Goal: Transaction & Acquisition: Purchase product/service

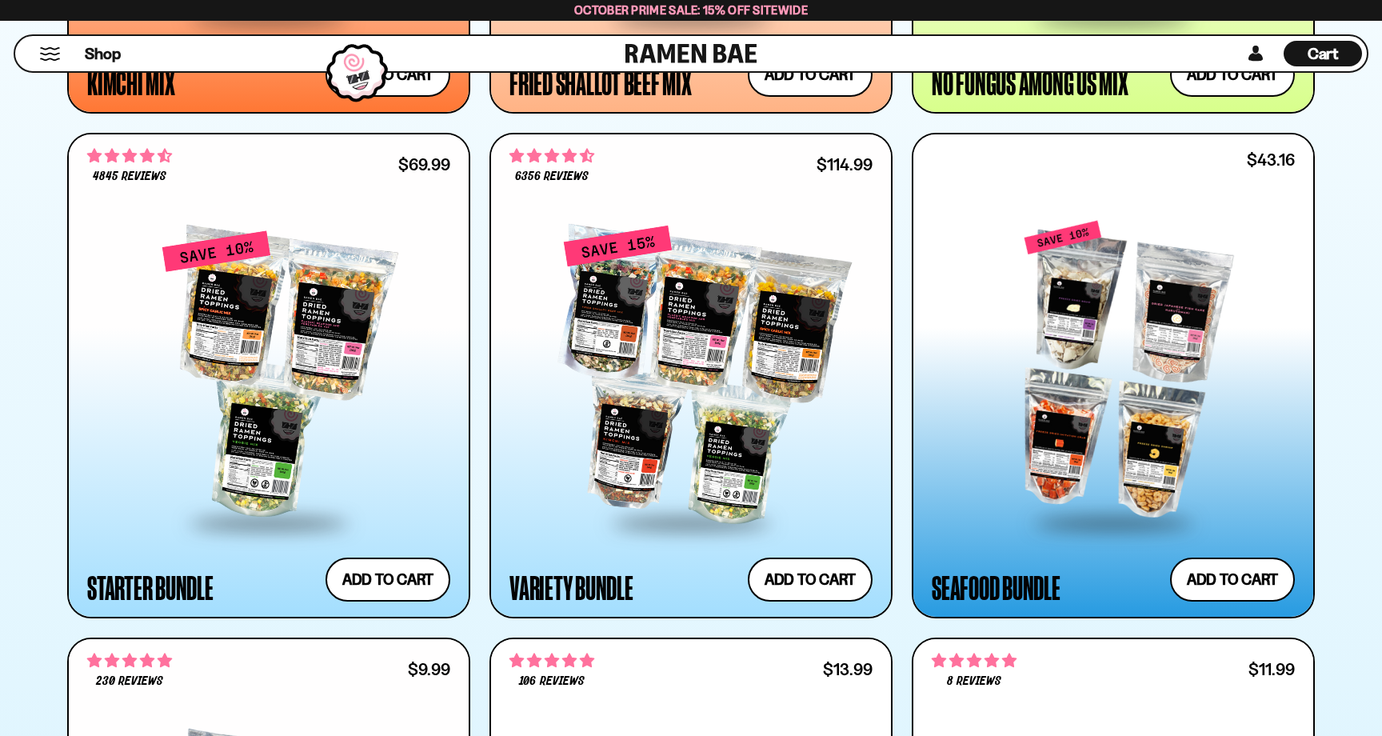
scroll to position [1875, 0]
click at [1159, 386] on div at bounding box center [1112, 370] width 363 height 300
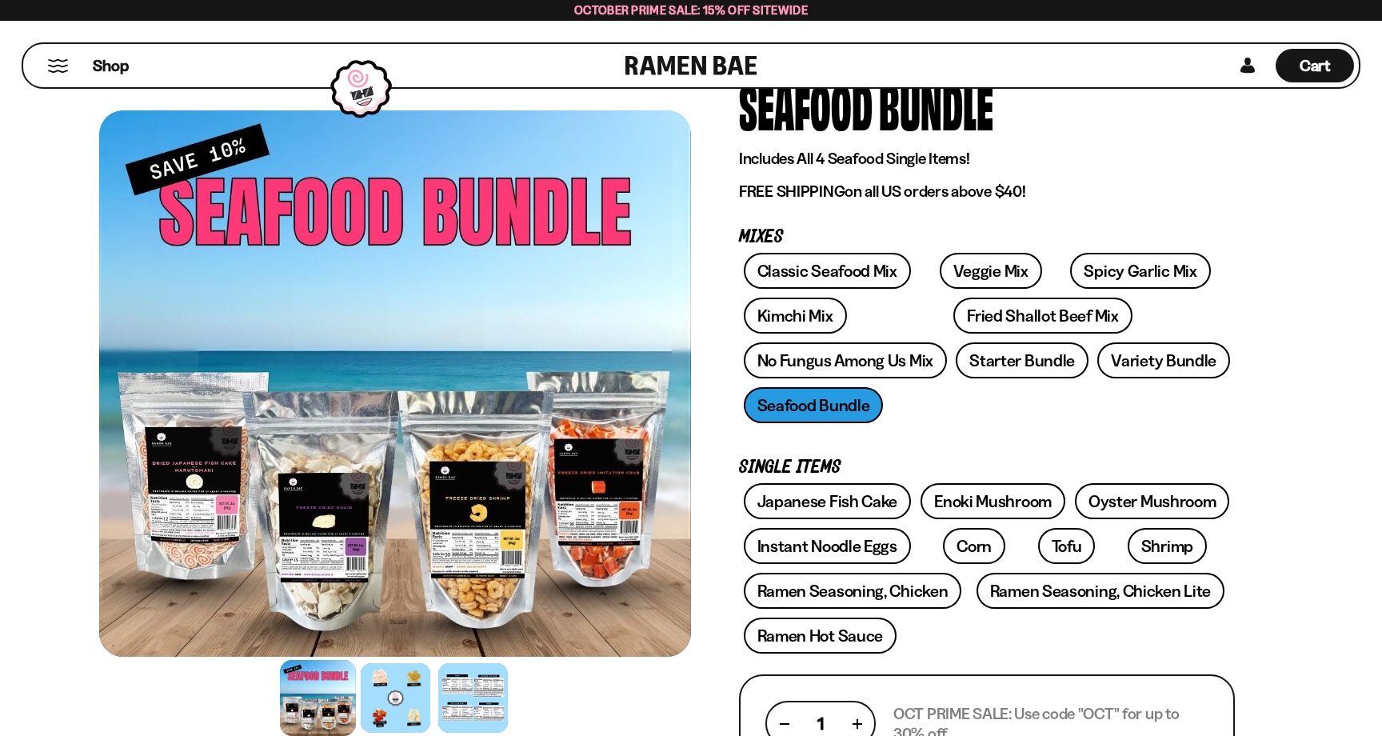
scroll to position [95, 0]
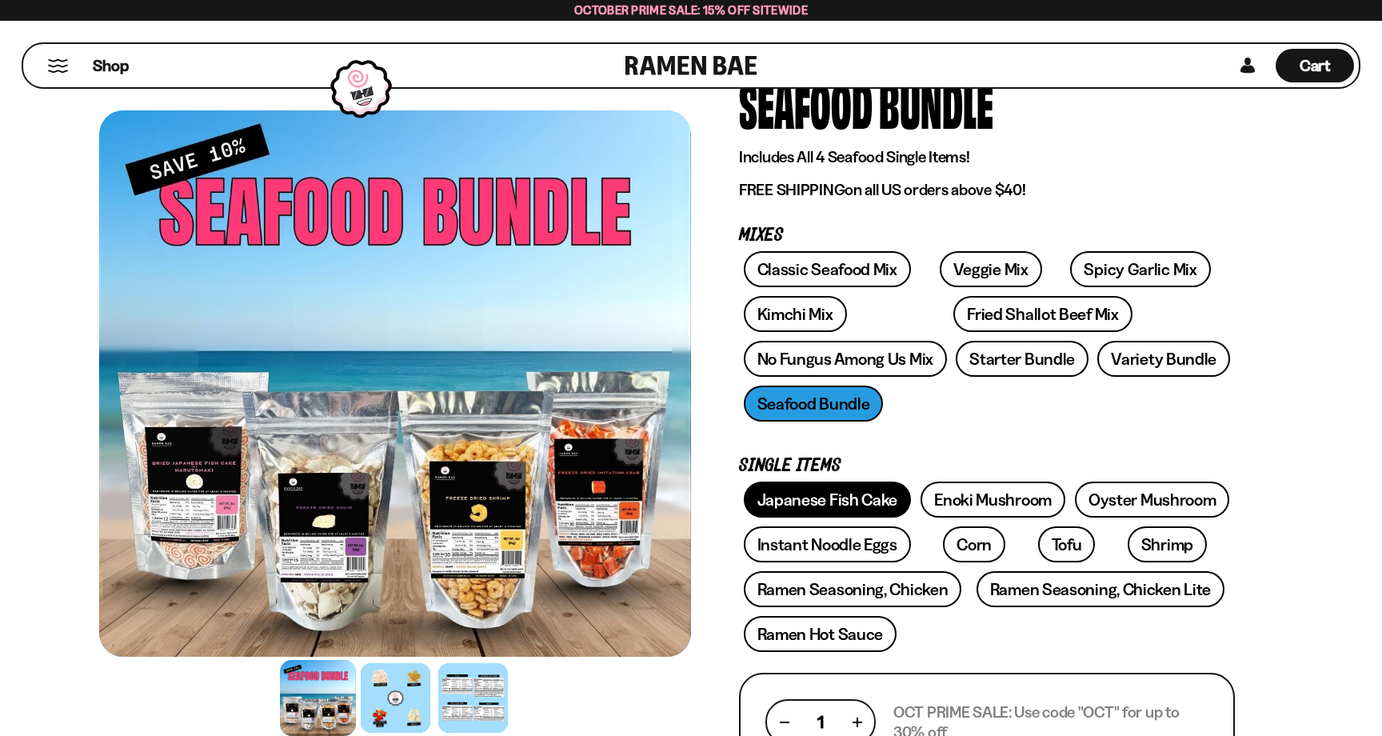
click at [859, 504] on link "Japanese Fish Cake" at bounding box center [828, 499] width 168 height 36
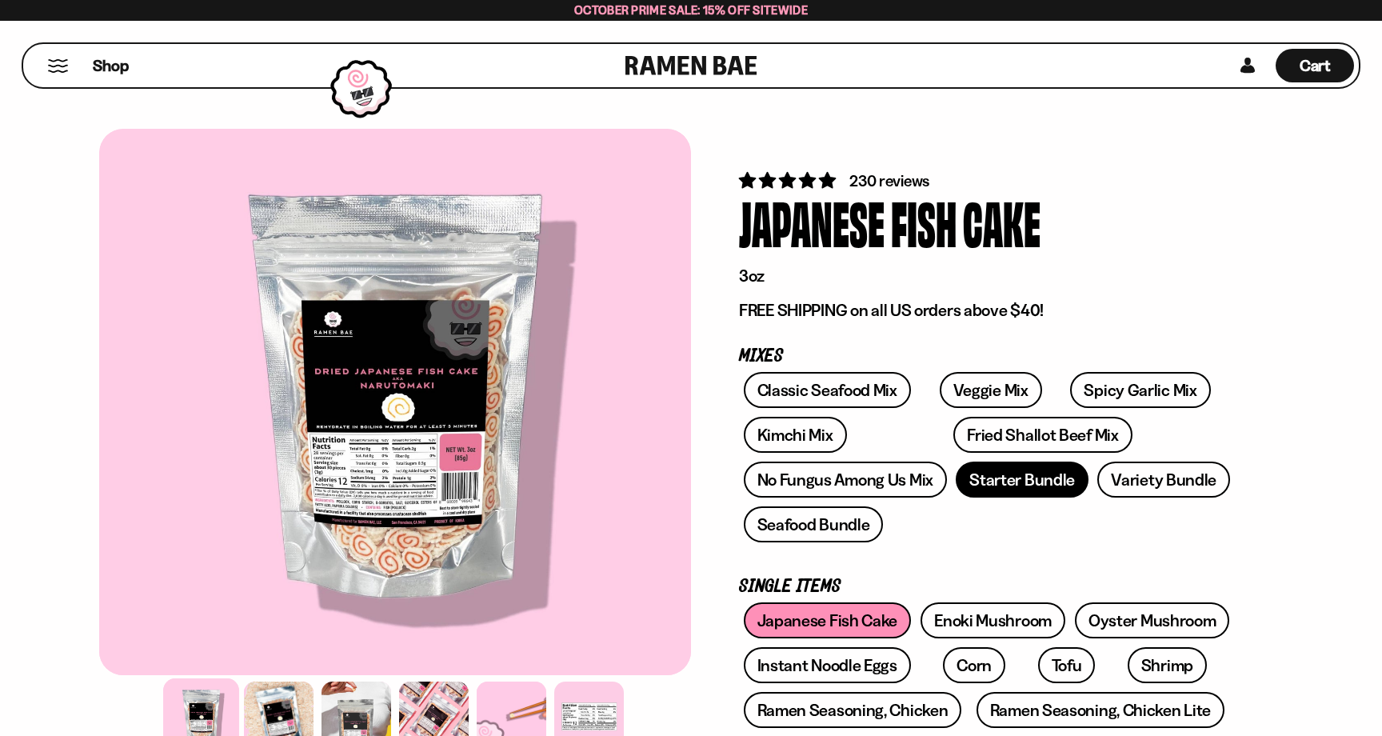
click at [1030, 481] on link "Starter Bundle" at bounding box center [1021, 479] width 133 height 36
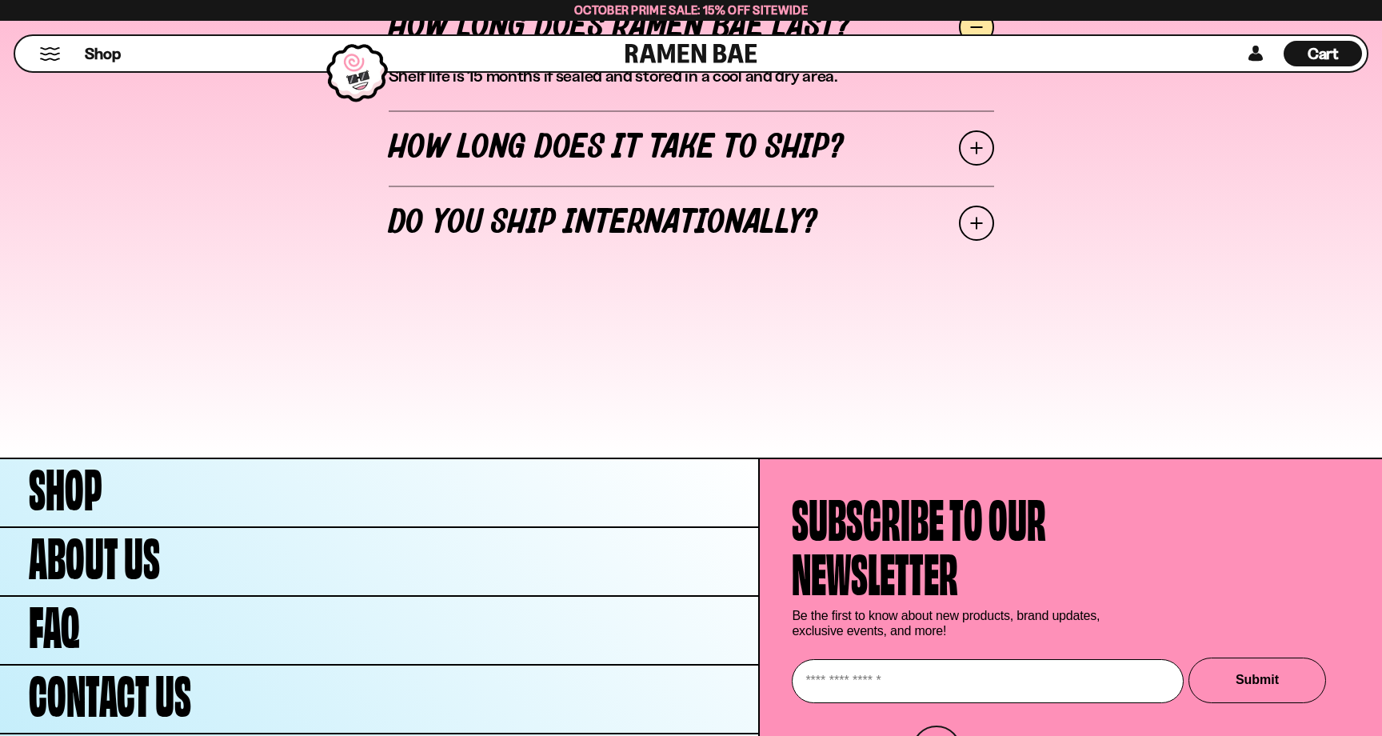
scroll to position [7394, 0]
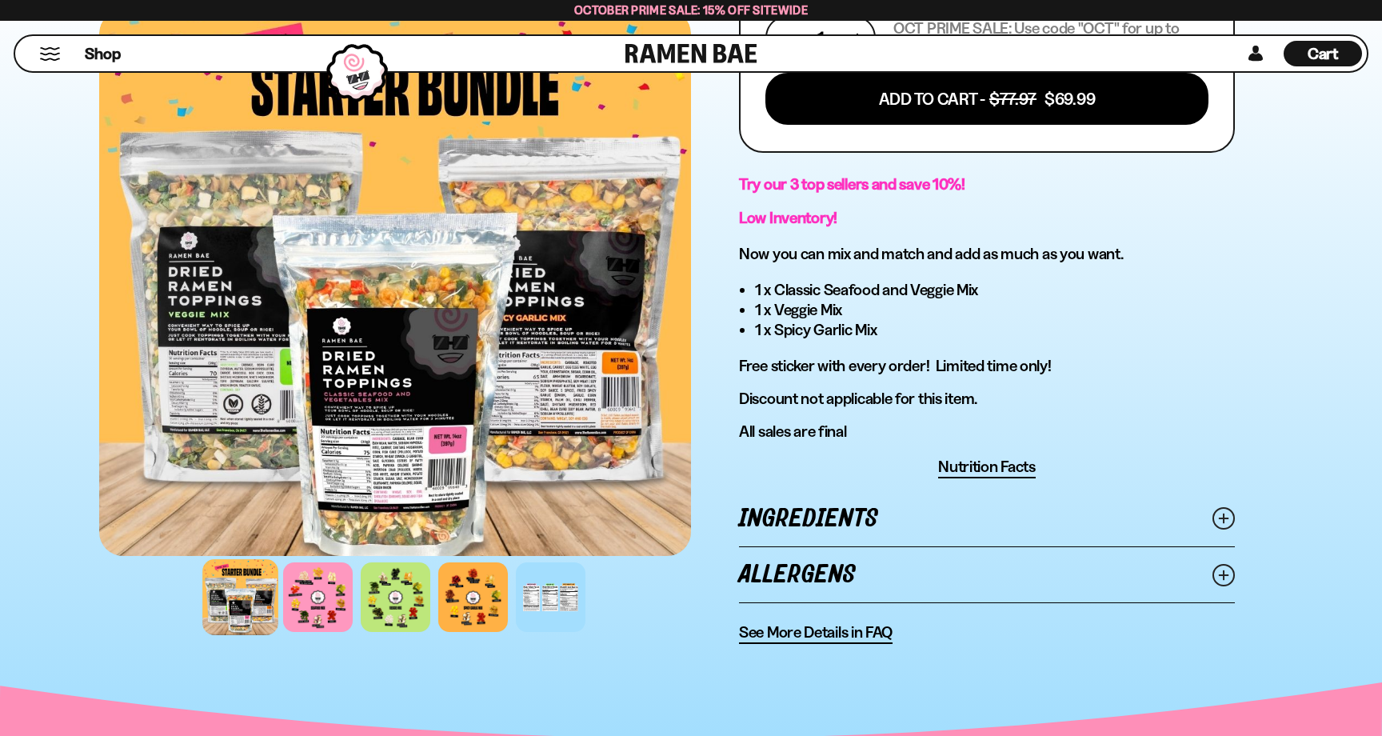
click at [1129, 522] on link "Ingredients" at bounding box center [987, 518] width 496 height 55
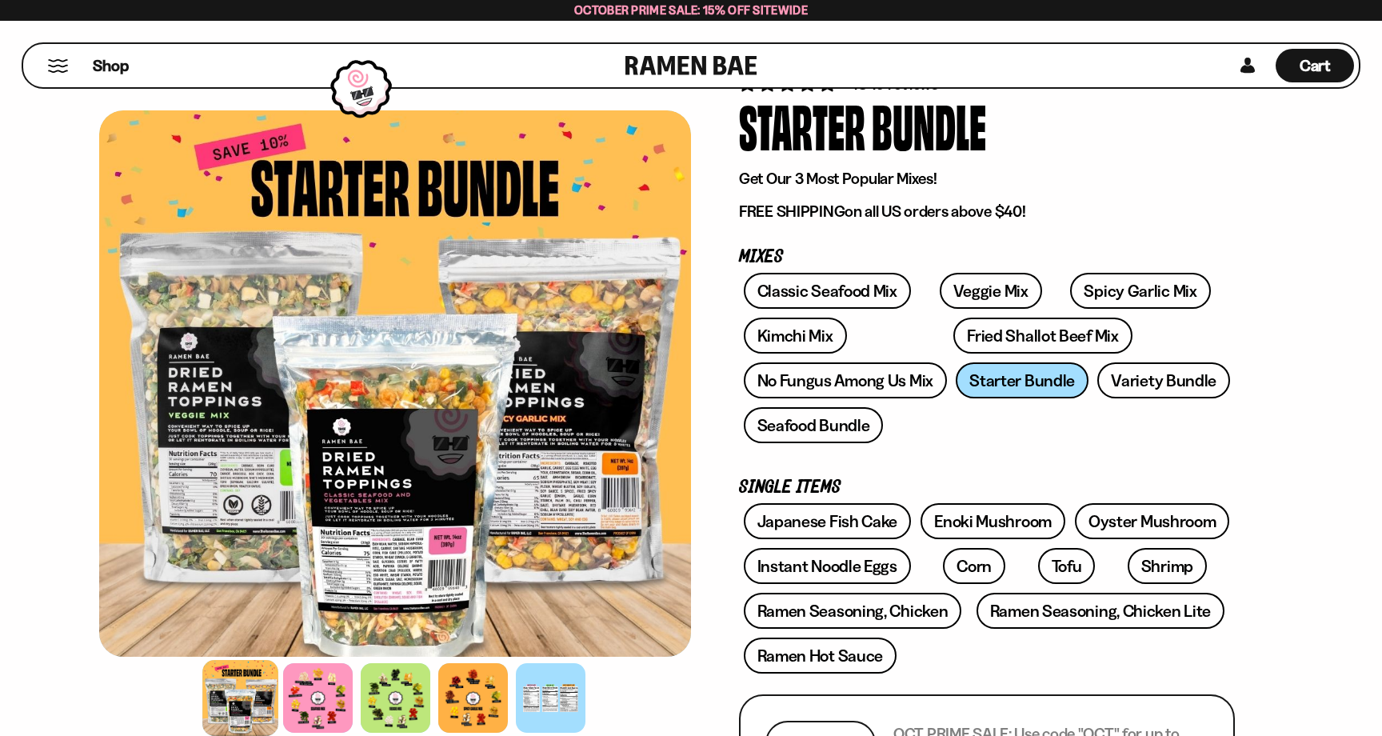
scroll to position [74, 0]
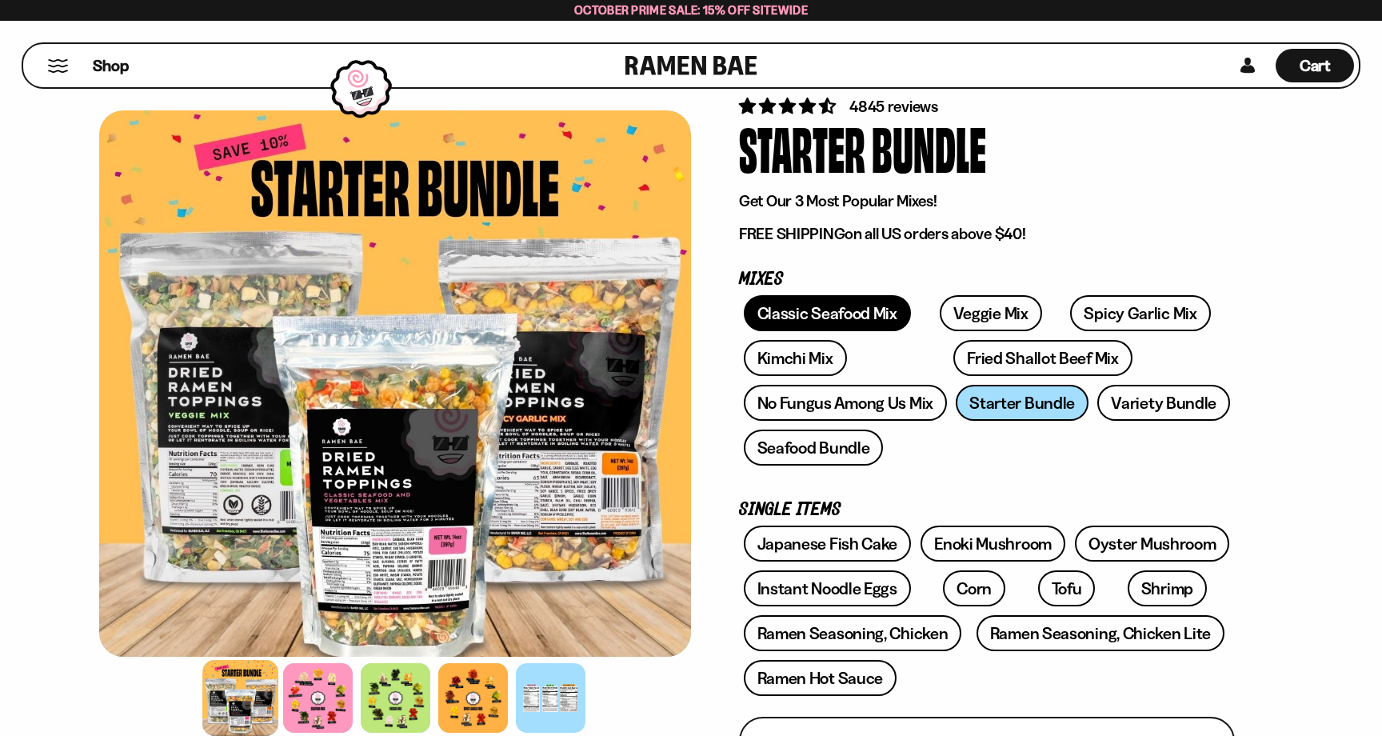
click at [848, 319] on link "Classic Seafood Mix" at bounding box center [827, 313] width 167 height 36
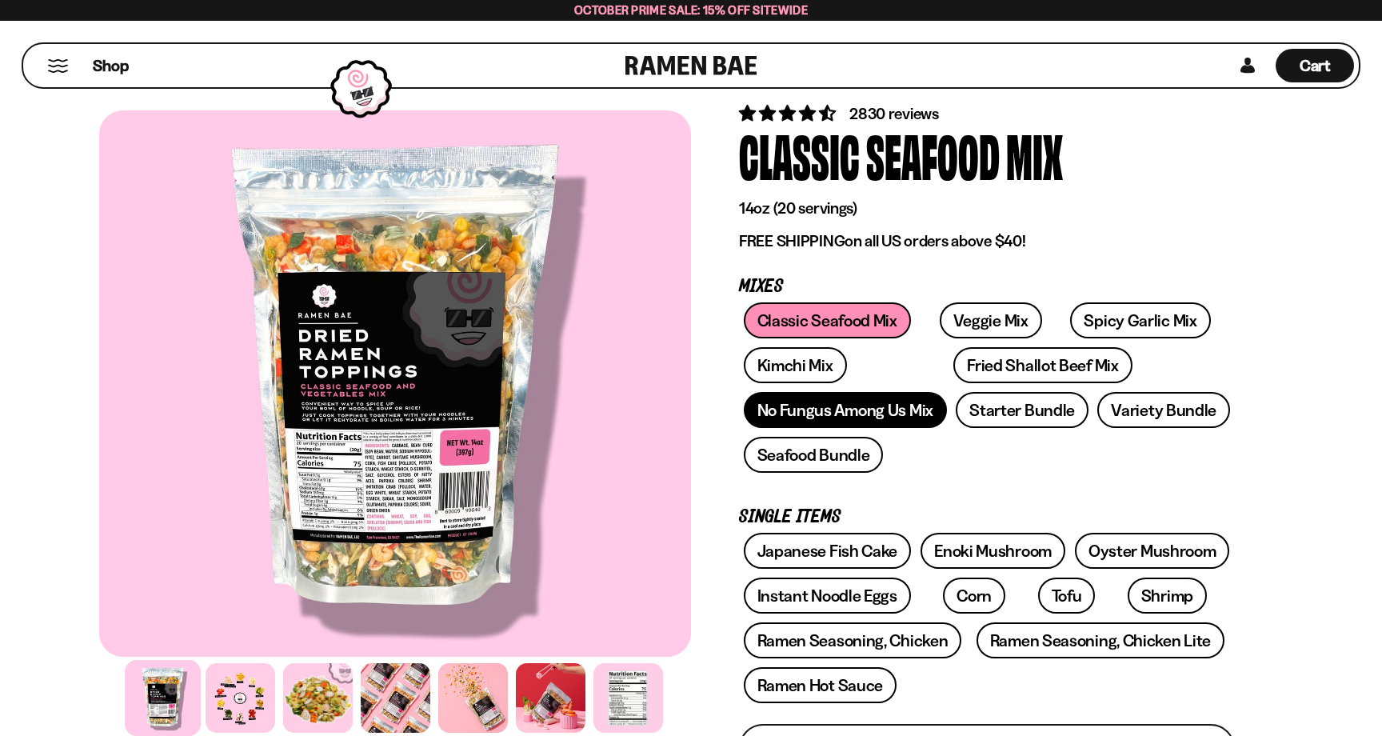
scroll to position [69, 0]
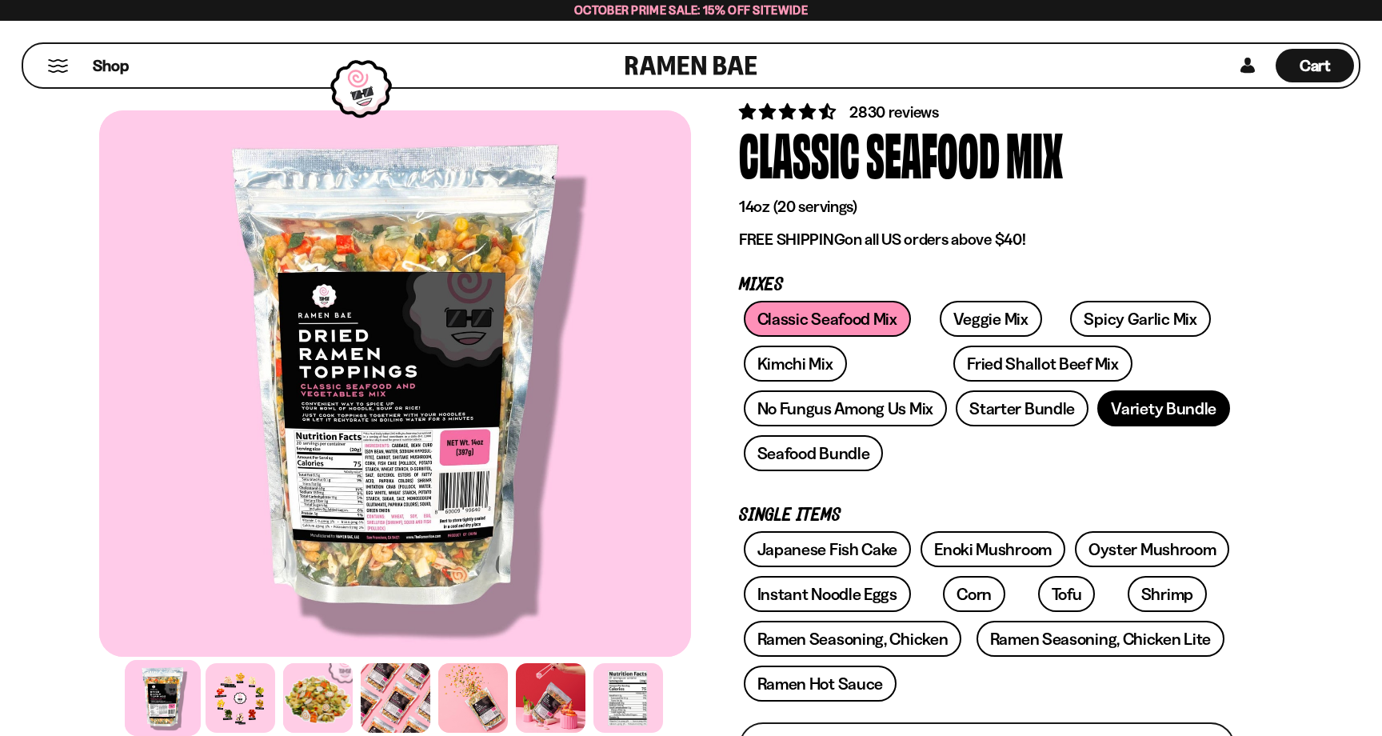
click at [1142, 407] on link "Variety Bundle" at bounding box center [1163, 408] width 133 height 36
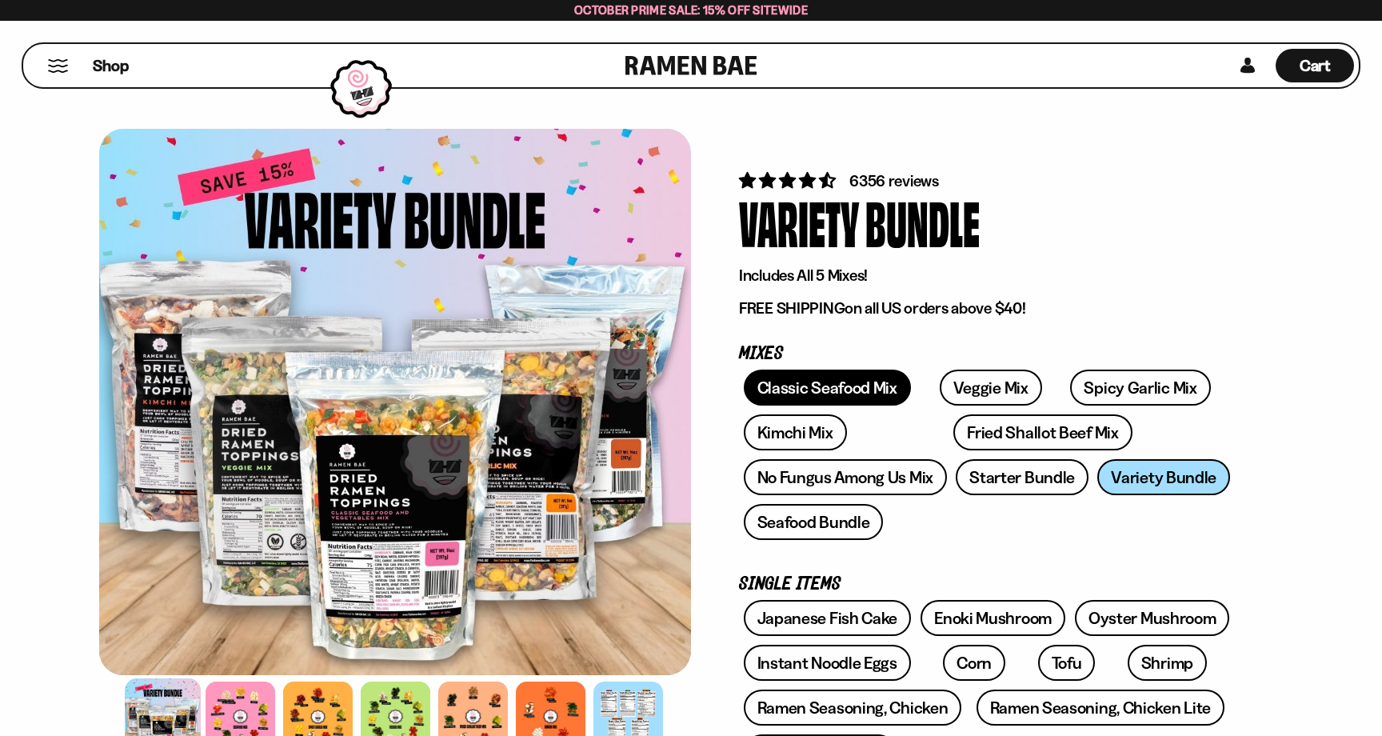
click at [822, 387] on link "Classic Seafood Mix" at bounding box center [827, 387] width 167 height 36
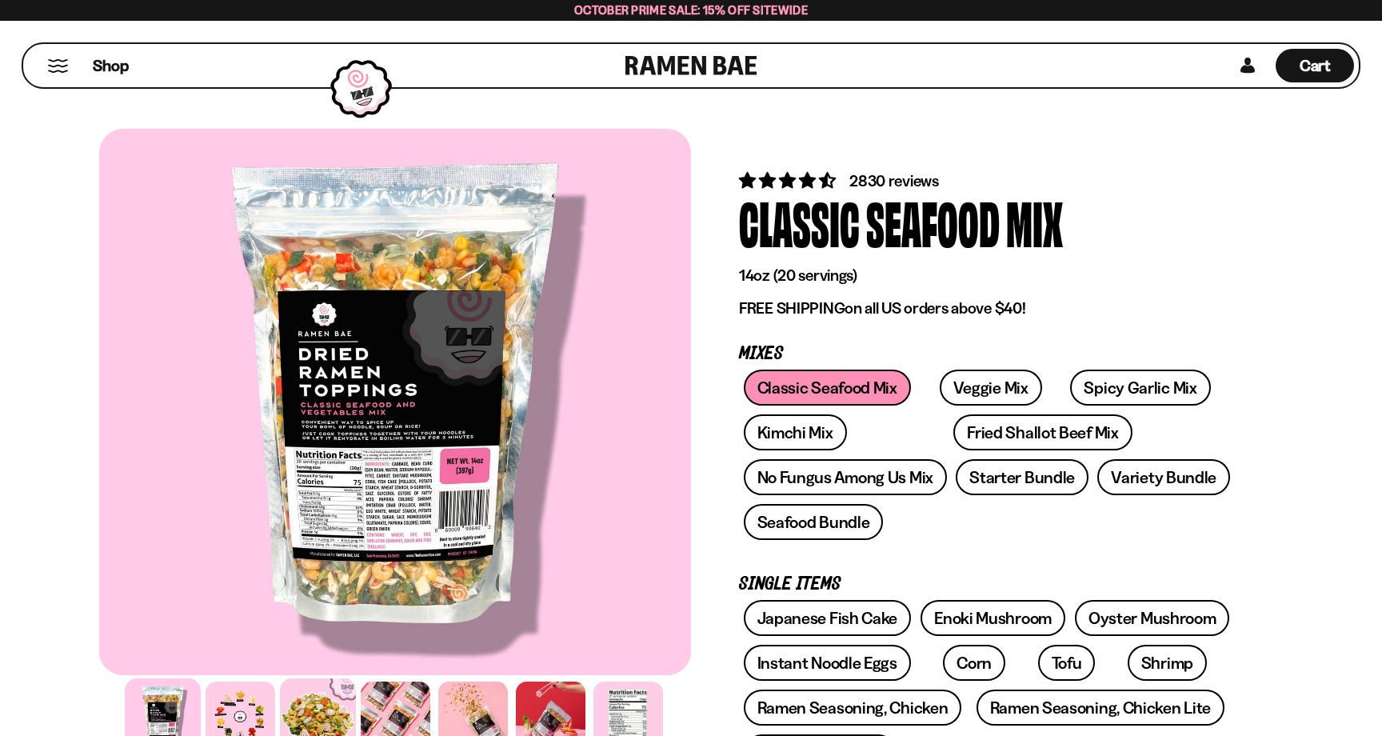
click at [315, 711] on div at bounding box center [318, 716] width 76 height 76
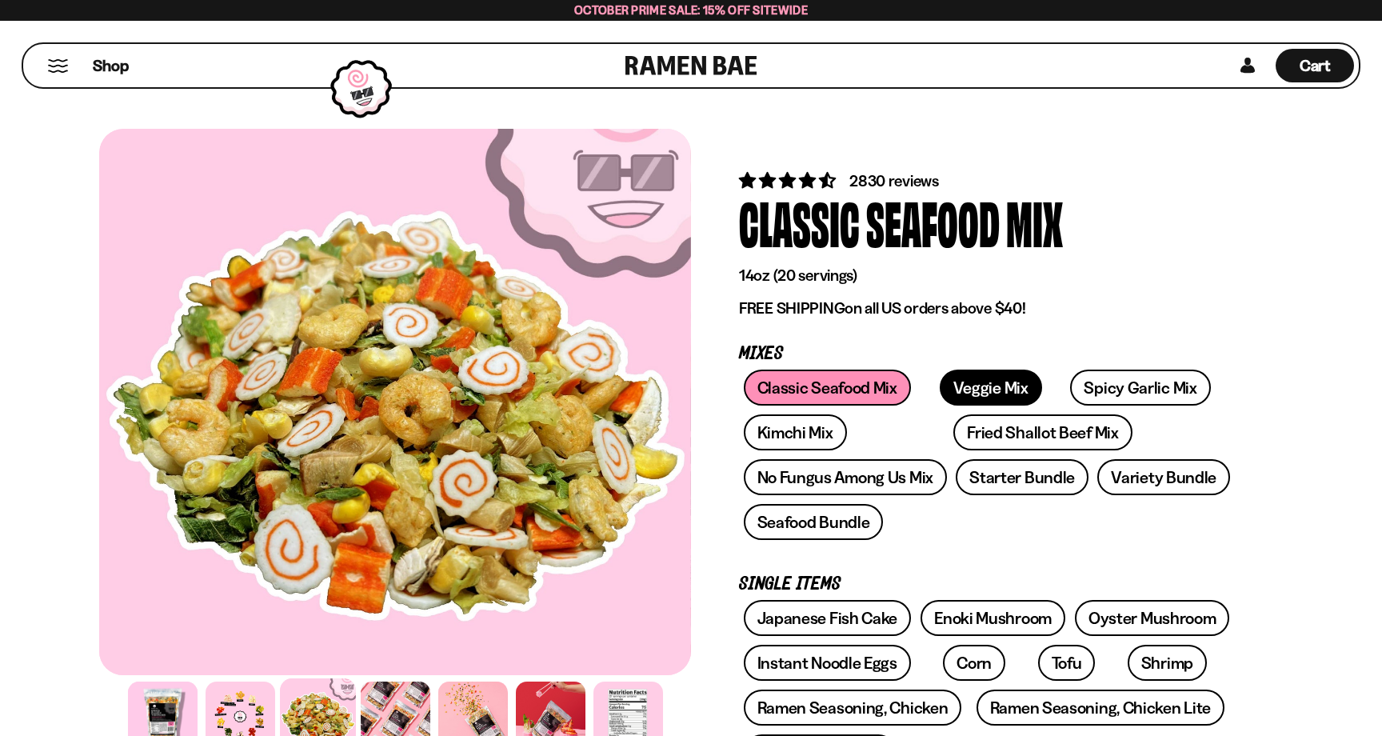
click at [951, 385] on link "Veggie Mix" at bounding box center [990, 387] width 102 height 36
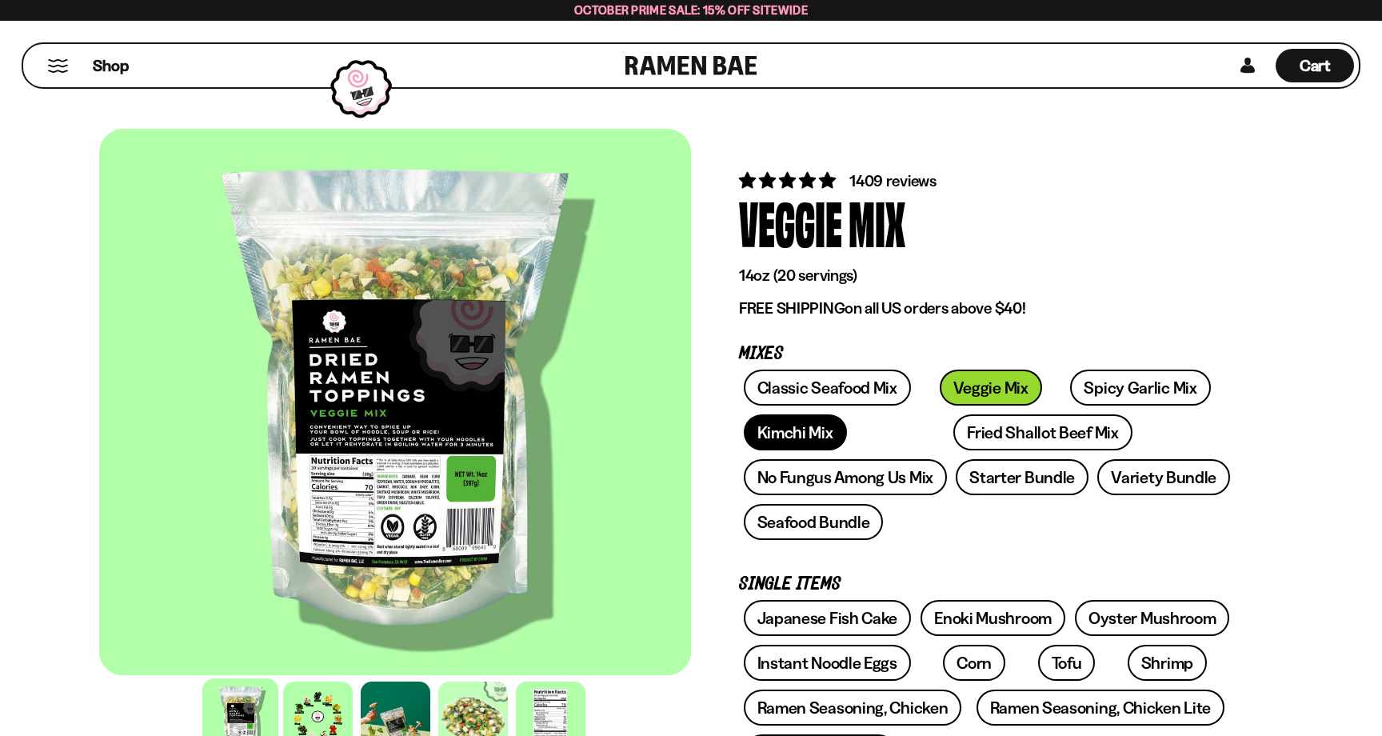
click at [803, 443] on link "Kimchi Mix" at bounding box center [795, 432] width 103 height 36
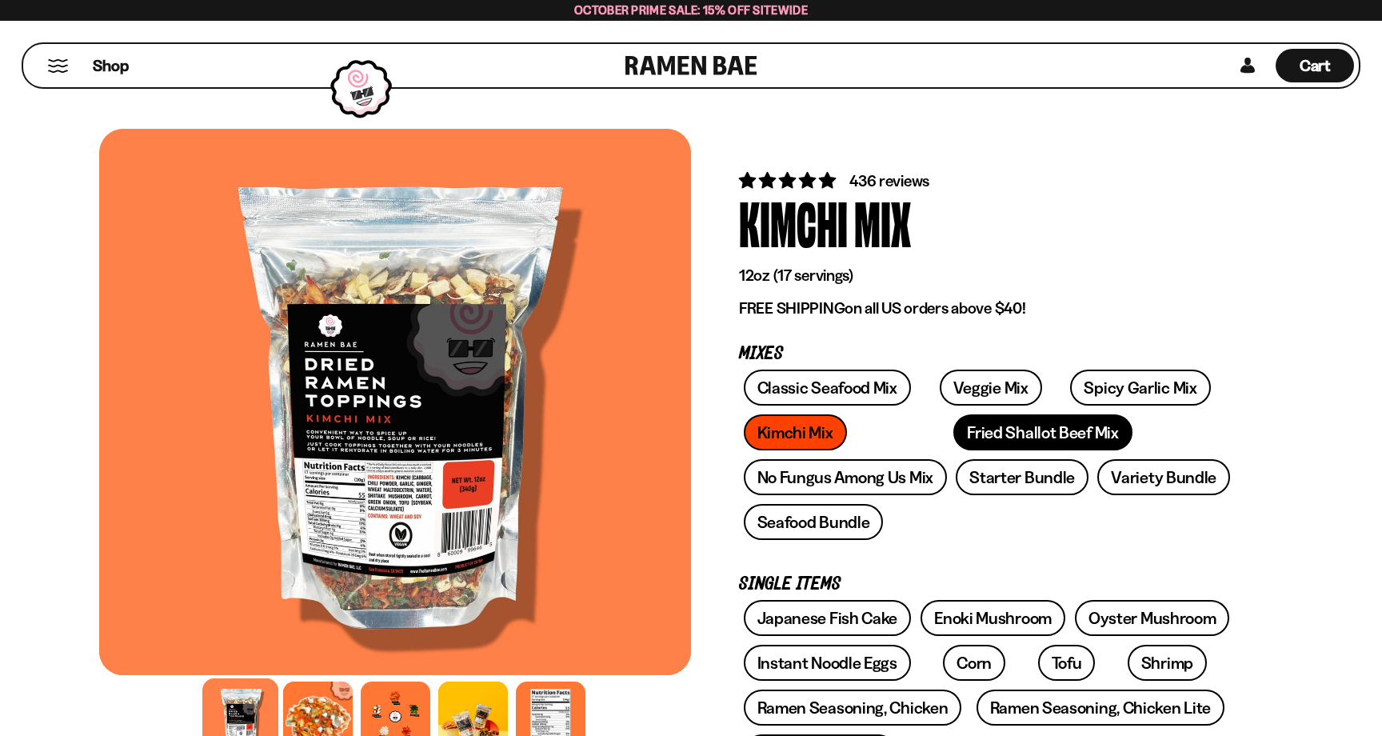
click at [973, 437] on link "Fried Shallot Beef Mix" at bounding box center [1042, 432] width 178 height 36
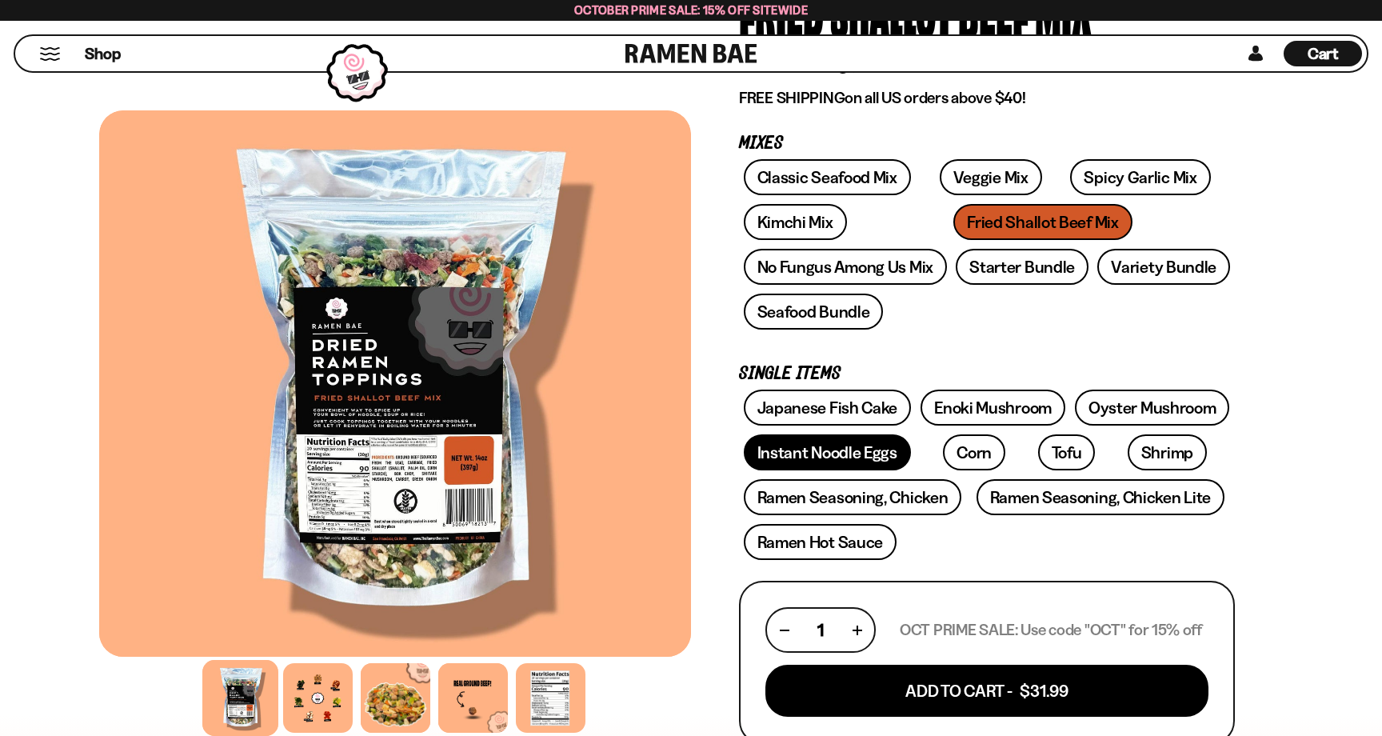
scroll to position [220, 0]
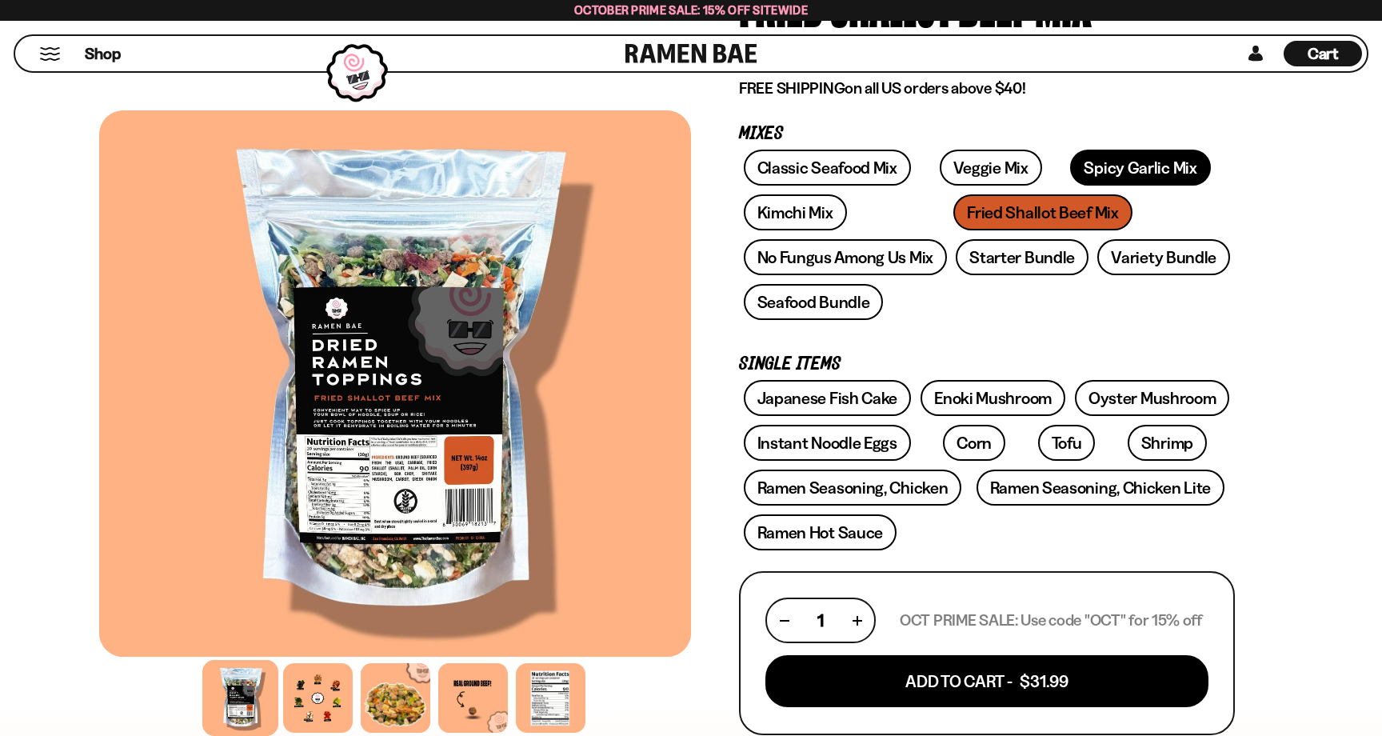
click at [1070, 178] on link "Spicy Garlic Mix" at bounding box center [1140, 168] width 140 height 36
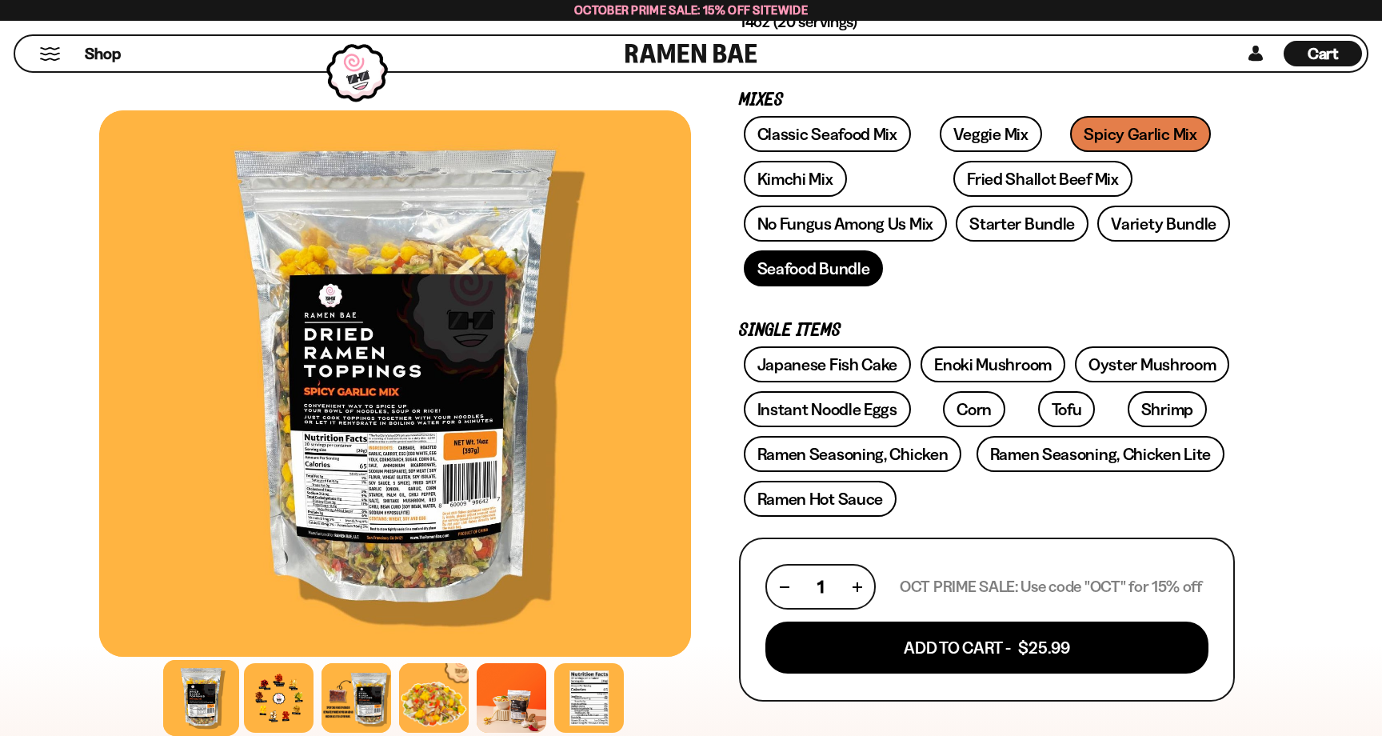
scroll to position [252, 0]
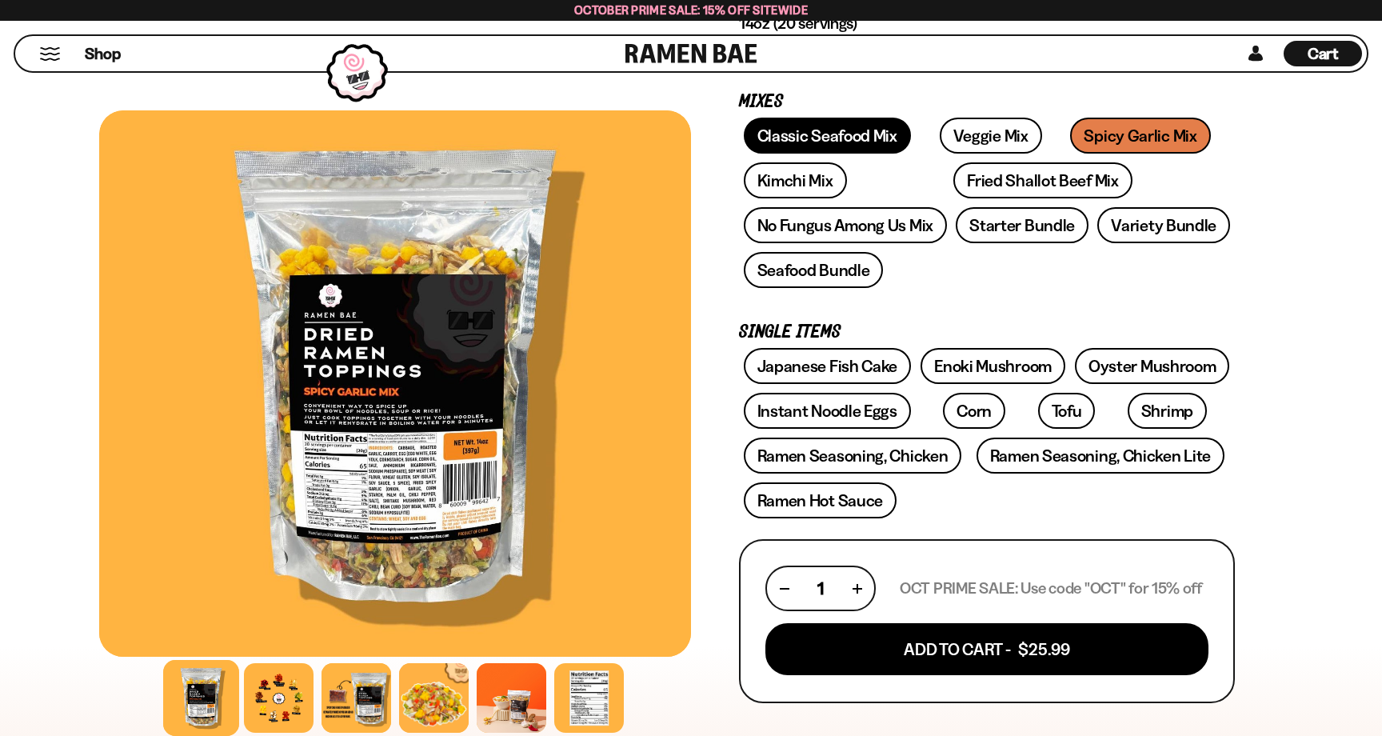
click at [808, 125] on link "Classic Seafood Mix" at bounding box center [827, 136] width 167 height 36
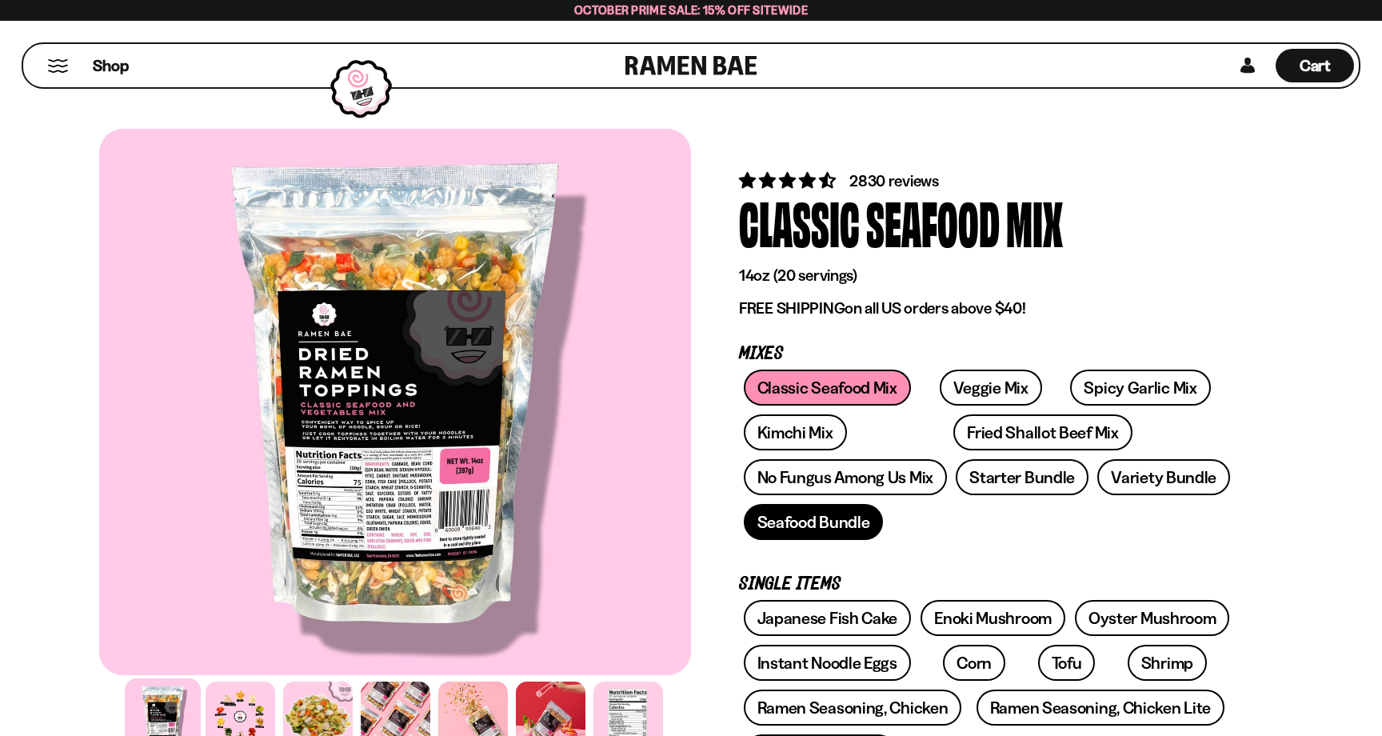
click at [808, 528] on link "Seafood Bundle" at bounding box center [814, 522] width 140 height 36
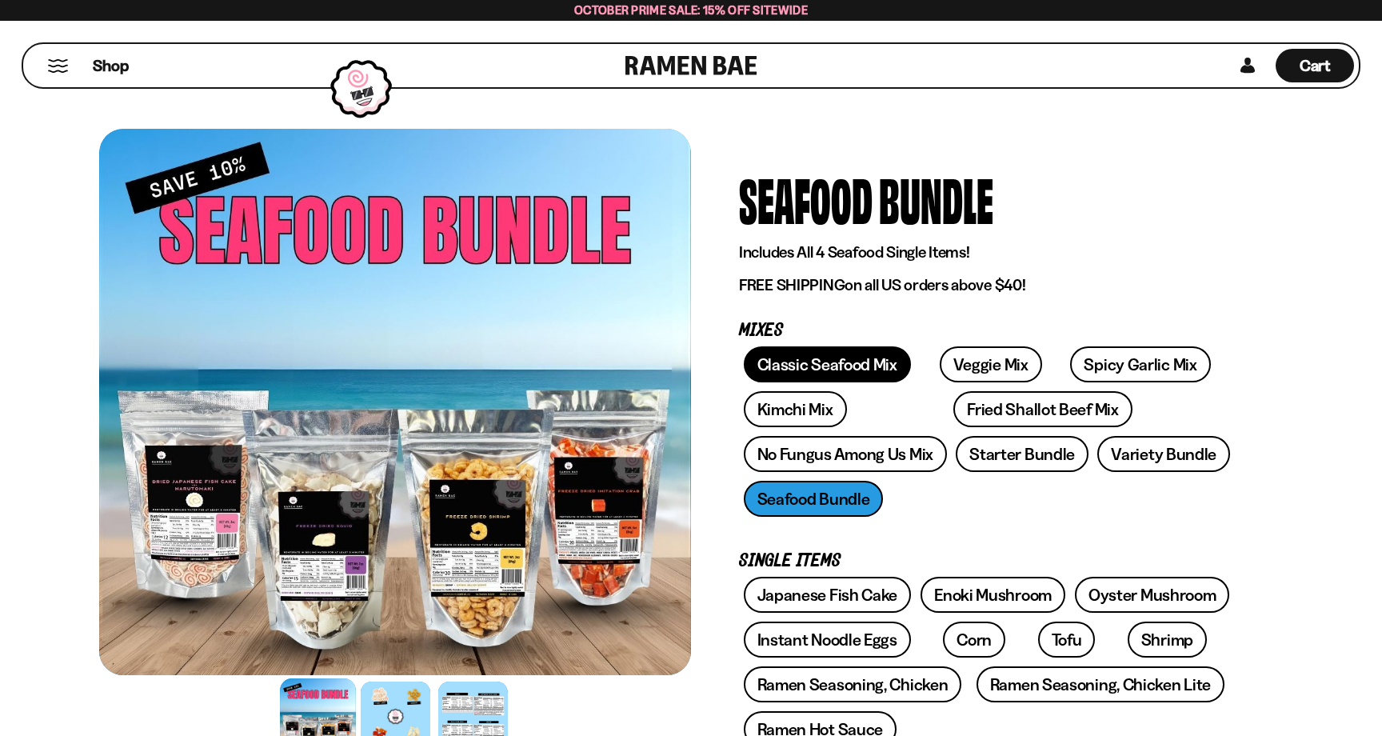
click at [809, 365] on link "Classic Seafood Mix" at bounding box center [827, 364] width 167 height 36
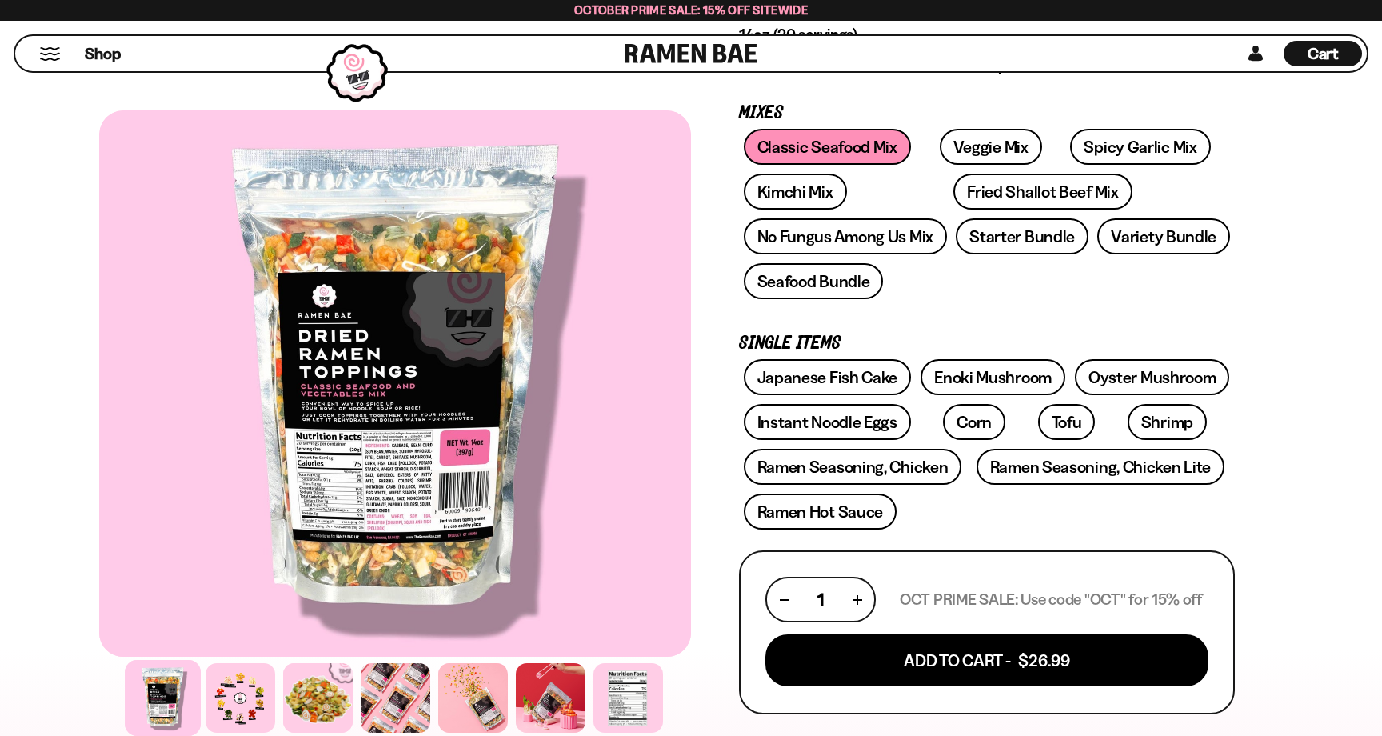
scroll to position [267, 0]
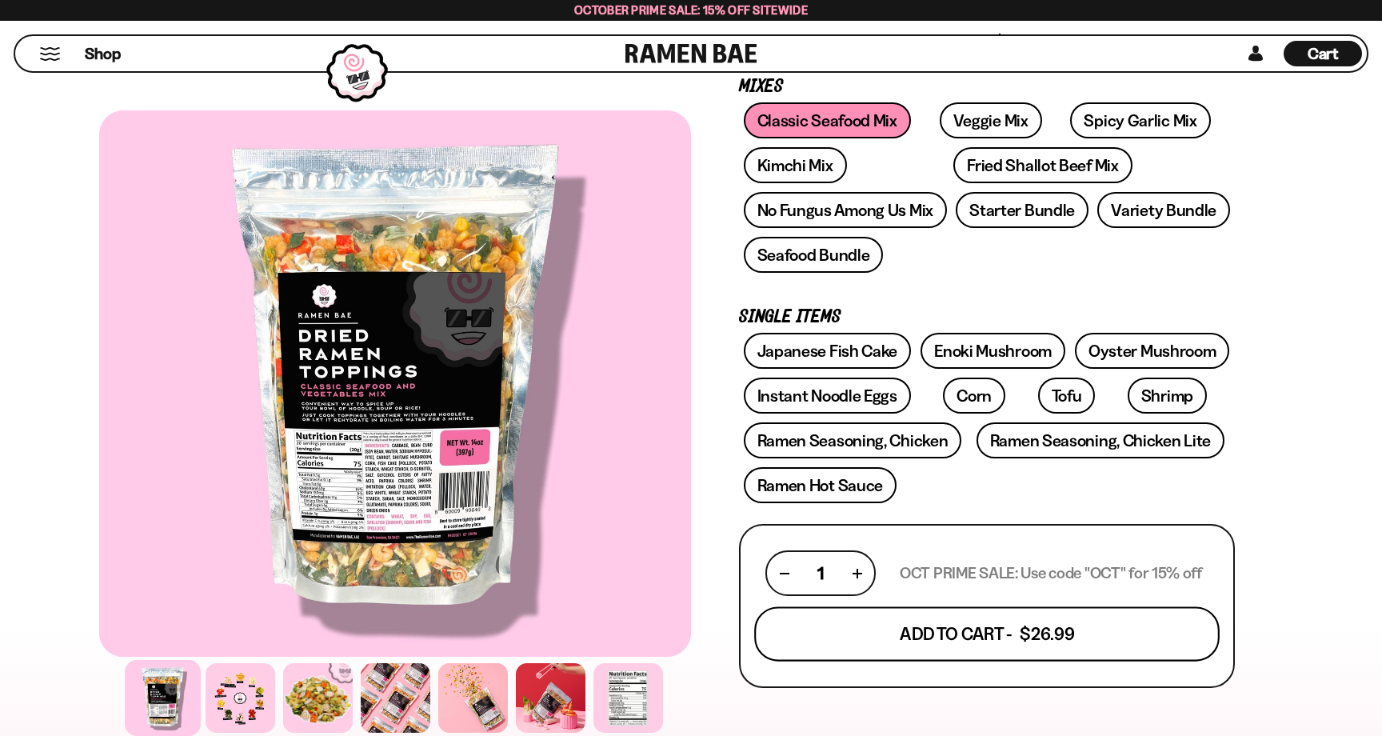
click at [995, 651] on button "Add To Cart - $26.99" at bounding box center [986, 634] width 465 height 54
